Goal: Task Accomplishment & Management: Manage account settings

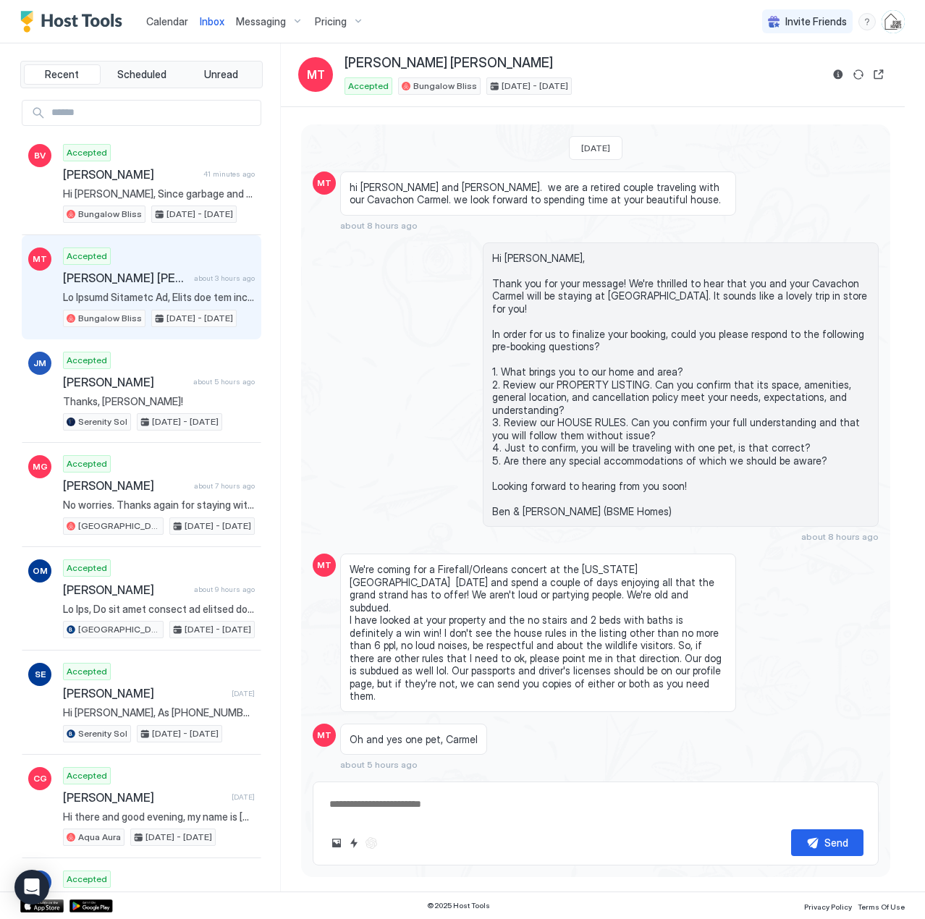
type textarea "*"
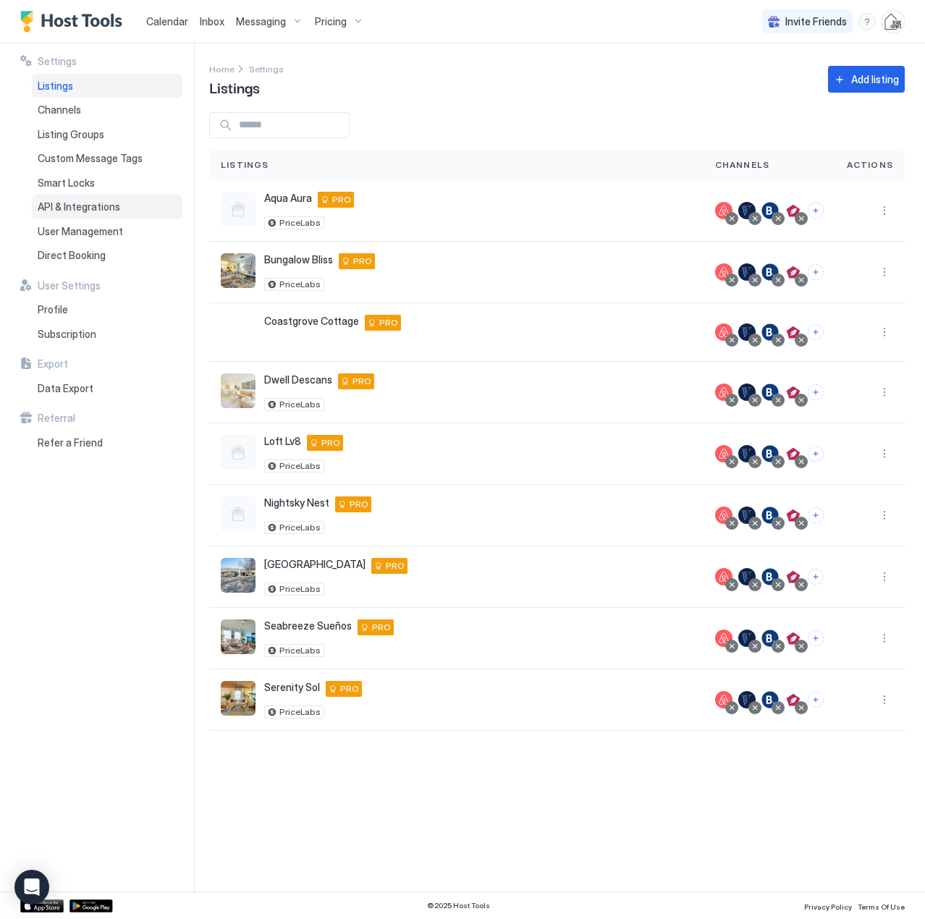
click at [59, 202] on span "API & Integrations" at bounding box center [79, 207] width 83 height 13
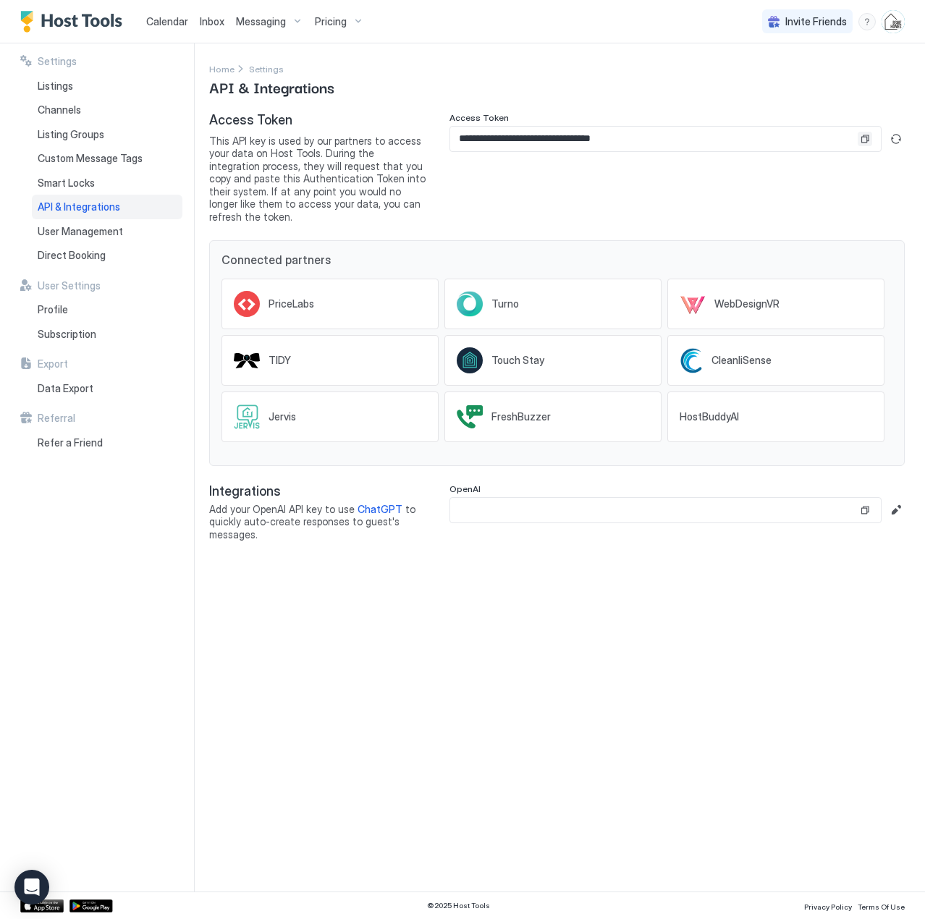
click at [862, 140] on button "Copy" at bounding box center [865, 139] width 14 height 14
